Goal: Check status: Check status

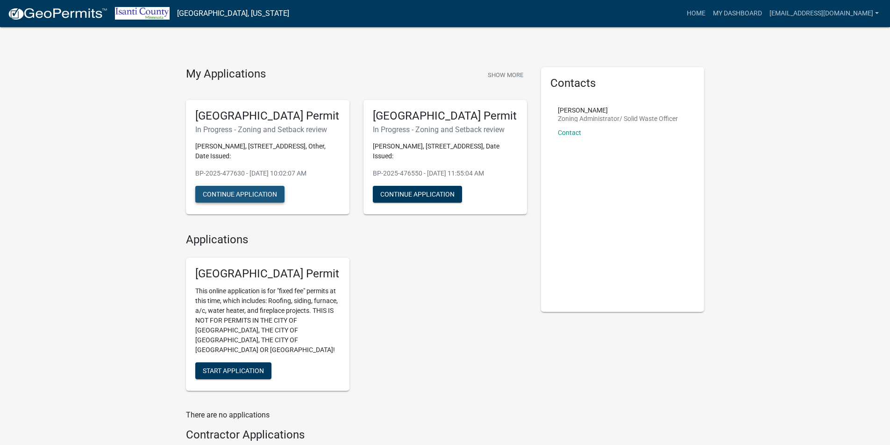
click at [232, 195] on button "Continue Application" at bounding box center [239, 194] width 89 height 17
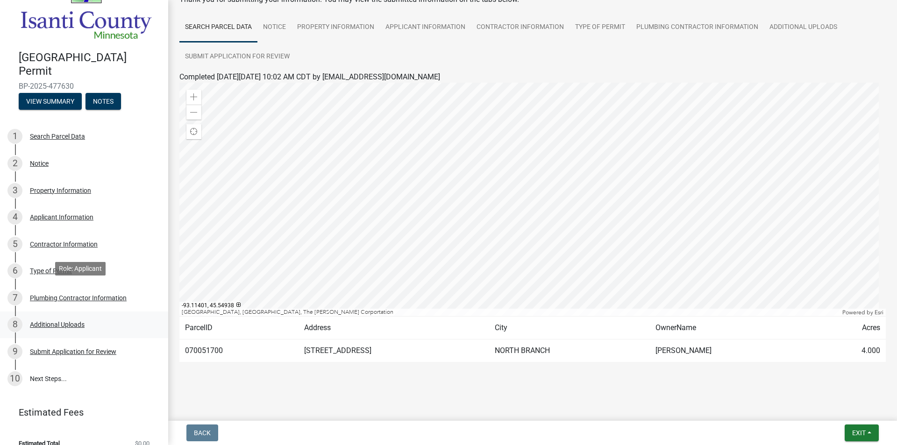
scroll to position [42, 0]
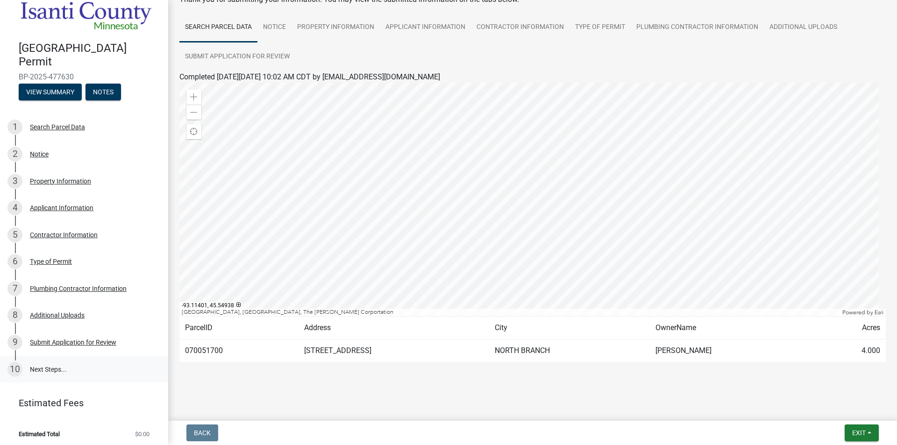
click at [58, 363] on link "10 Next Steps..." at bounding box center [84, 369] width 168 height 27
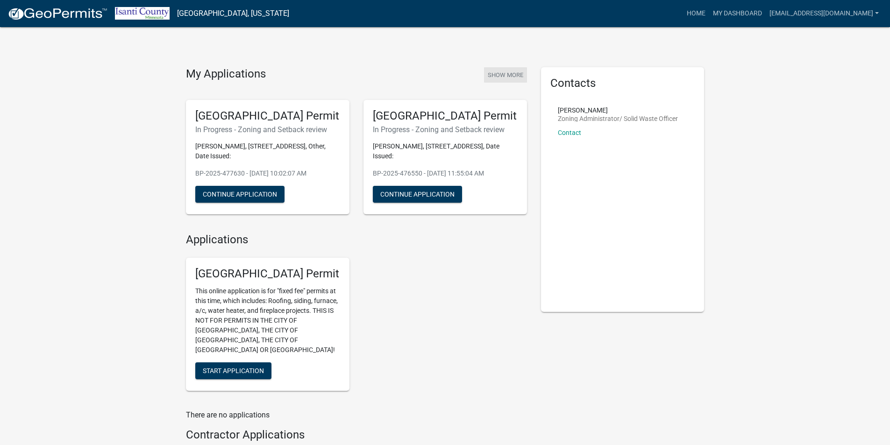
click at [507, 79] on button "Show More" at bounding box center [505, 74] width 43 height 15
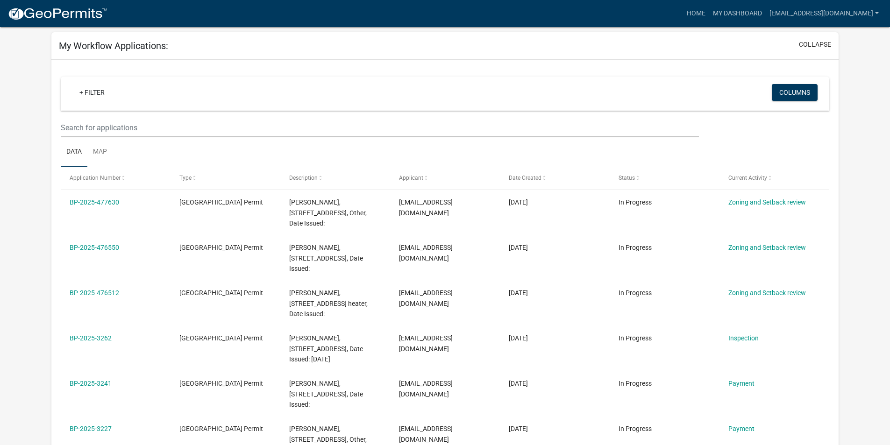
scroll to position [47, 0]
